Goal: Task Accomplishment & Management: Use online tool/utility

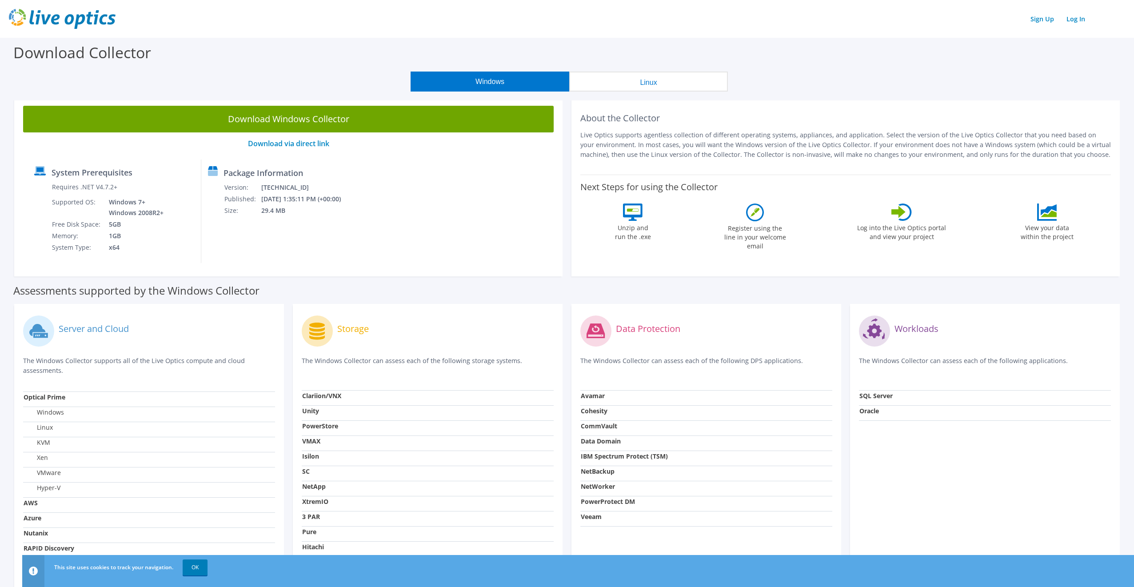
click at [681, 84] on button "Linux" at bounding box center [648, 82] width 159 height 20
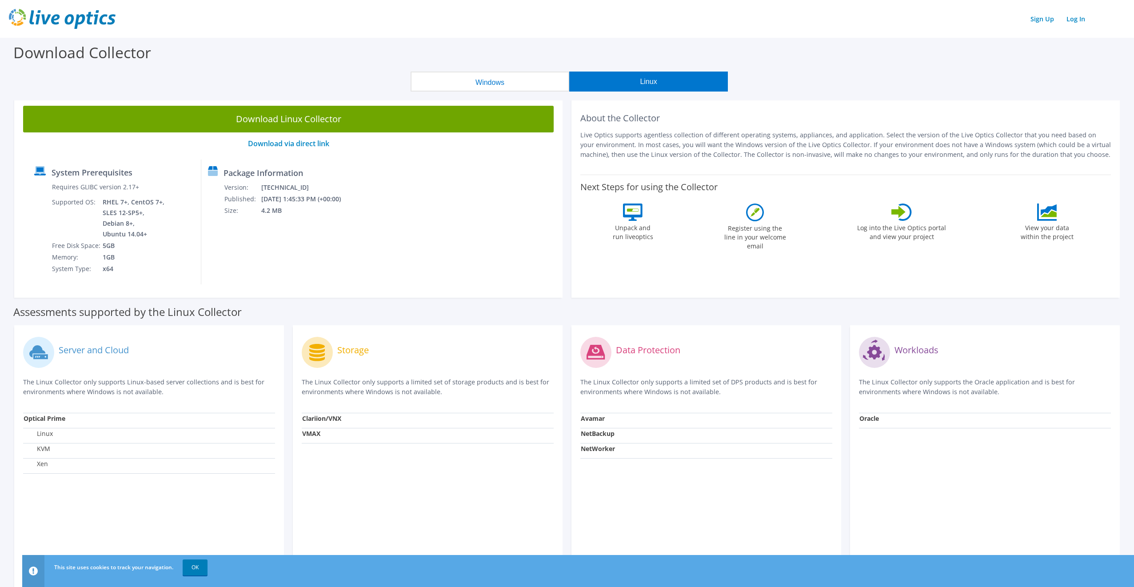
click at [513, 82] on button "Windows" at bounding box center [490, 82] width 159 height 20
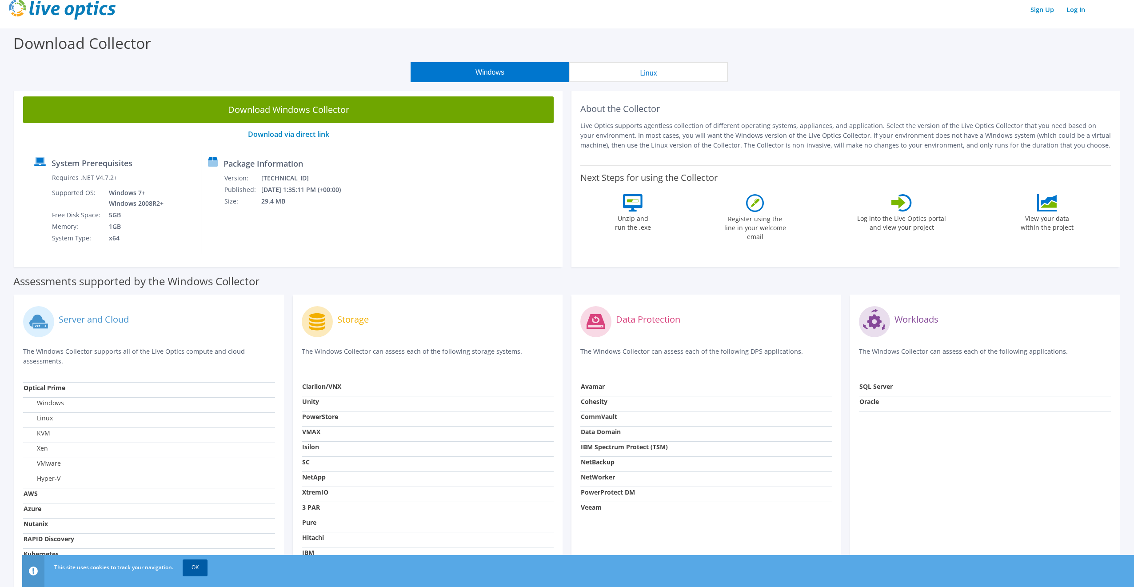
scroll to position [7, 0]
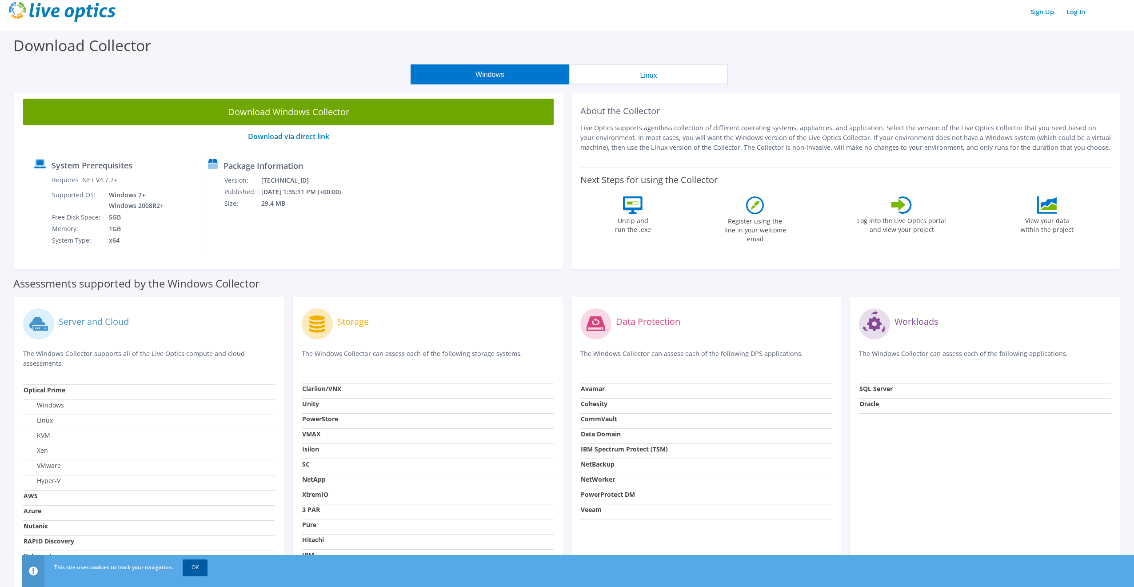
click at [195, 566] on link "OK" at bounding box center [195, 567] width 25 height 16
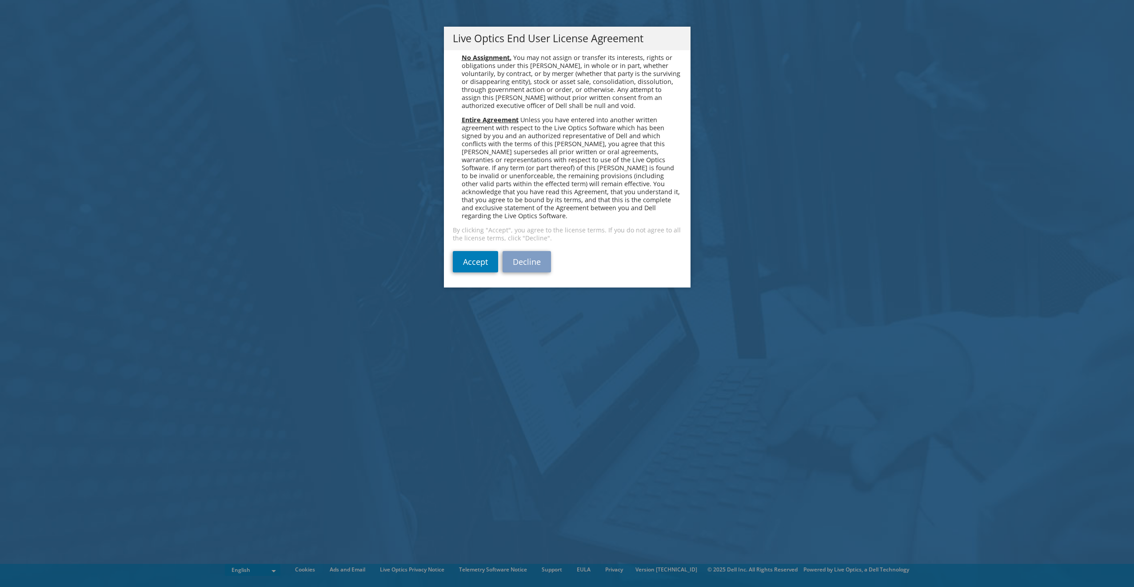
scroll to position [5074, 0]
click at [488, 266] on link "Accept" at bounding box center [475, 261] width 45 height 21
